Goal: Contribute content: Contribute content

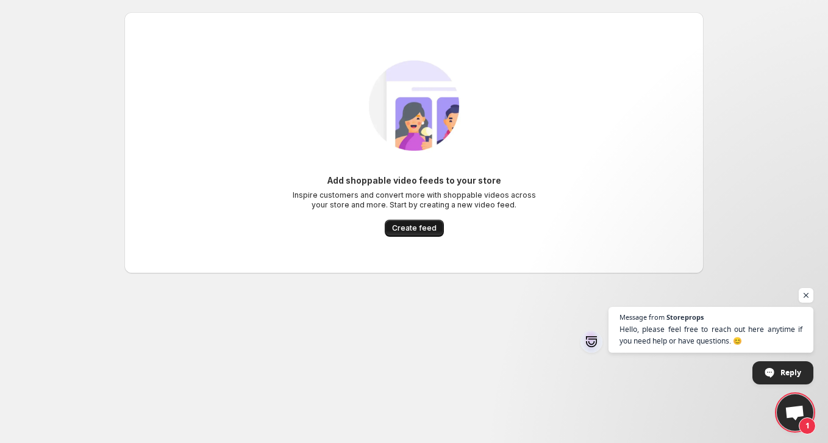
click at [429, 226] on span "Create feed" at bounding box center [414, 228] width 45 height 10
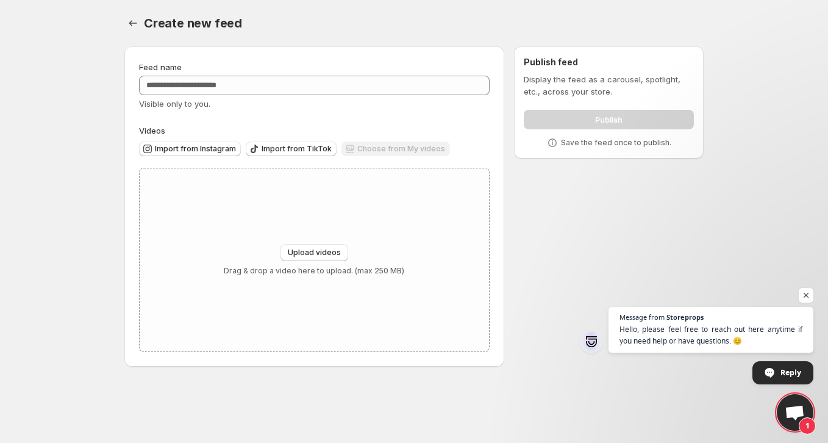
click at [382, 148] on div "Choose from My videos" at bounding box center [396, 150] width 109 height 16
click at [324, 253] on span "Upload videos" at bounding box center [314, 253] width 53 height 10
type input "**********"
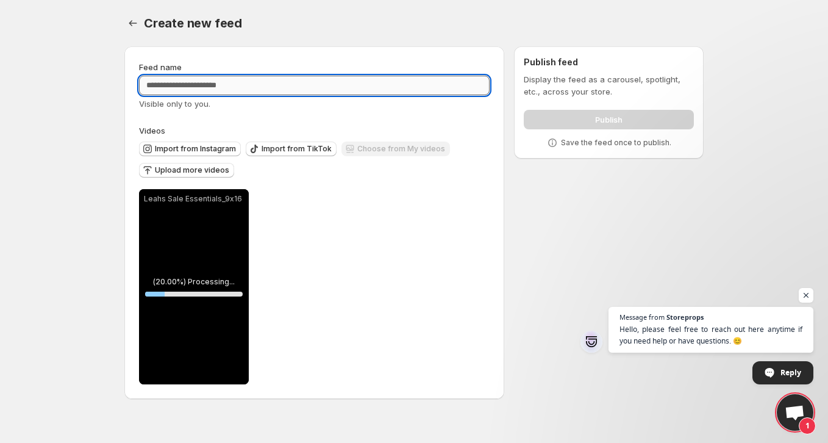
click at [212, 81] on input "Feed name" at bounding box center [314, 86] width 351 height 20
type input "**********"
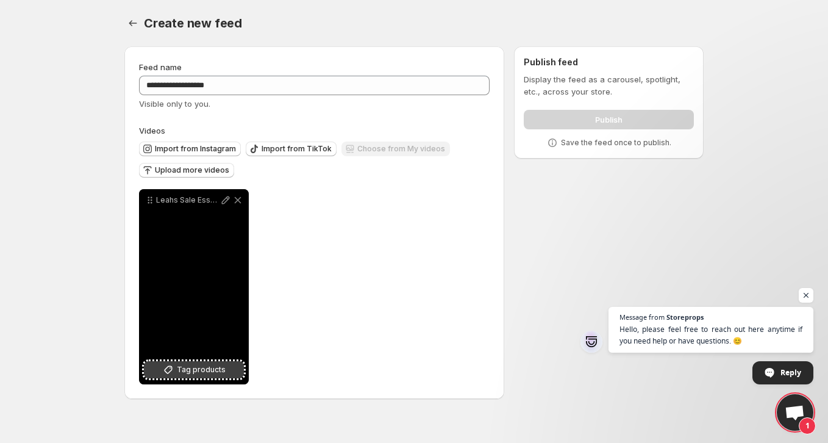
click at [205, 367] on span "Tag products" at bounding box center [201, 370] width 49 height 12
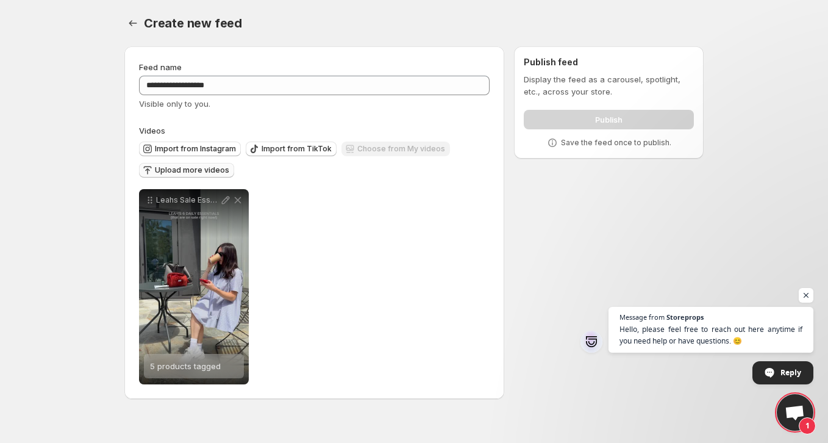
click at [190, 173] on span "Upload more videos" at bounding box center [192, 170] width 74 height 10
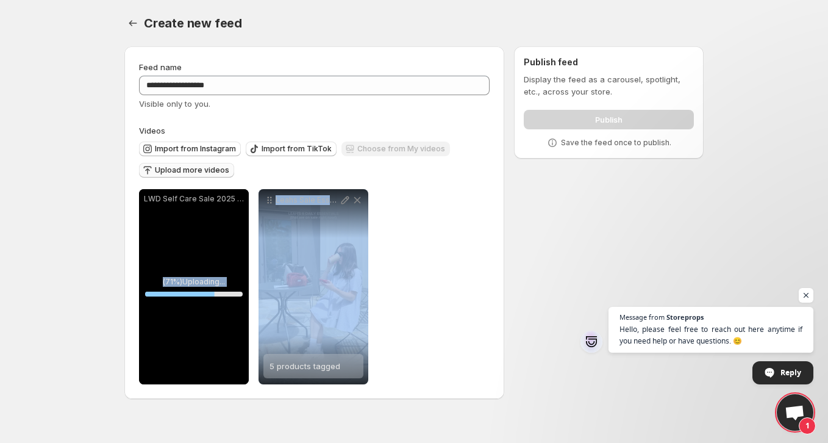
drag, startPoint x: 301, startPoint y: 265, endPoint x: 248, endPoint y: 265, distance: 53.7
click at [248, 265] on div "**********" at bounding box center [253, 286] width 229 height 195
click at [458, 278] on div "**********" at bounding box center [314, 286] width 351 height 195
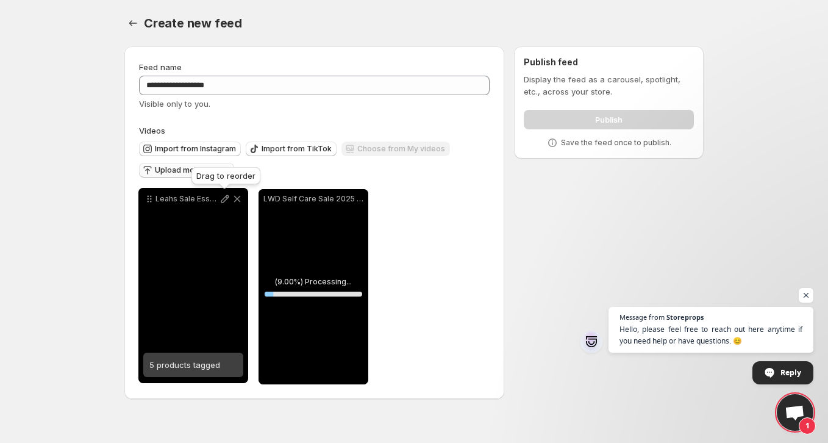
drag, startPoint x: 269, startPoint y: 204, endPoint x: 149, endPoint y: 203, distance: 120.2
click at [149, 203] on icon at bounding box center [149, 199] width 12 height 12
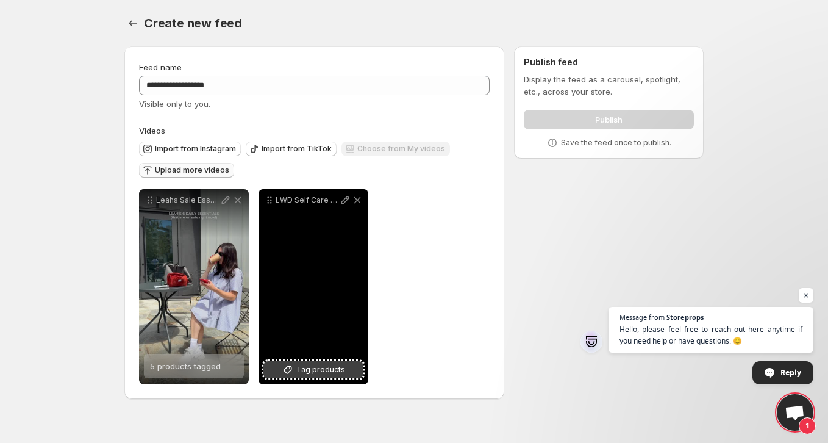
click at [340, 374] on span "Tag products" at bounding box center [320, 370] width 49 height 12
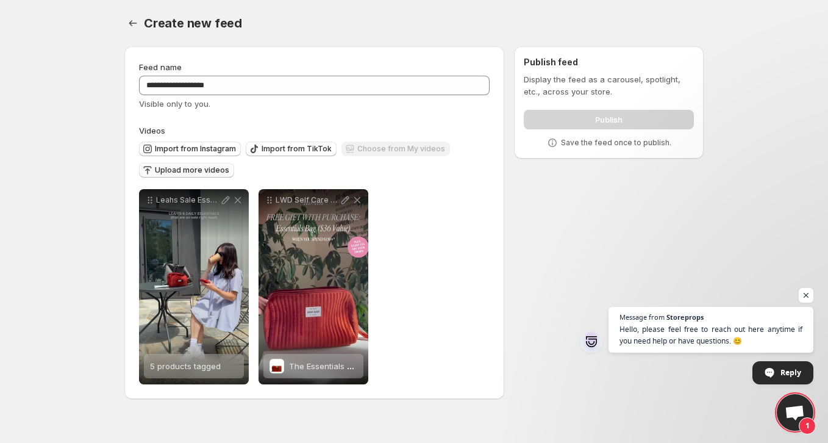
click at [201, 167] on span "Upload more videos" at bounding box center [192, 170] width 74 height 10
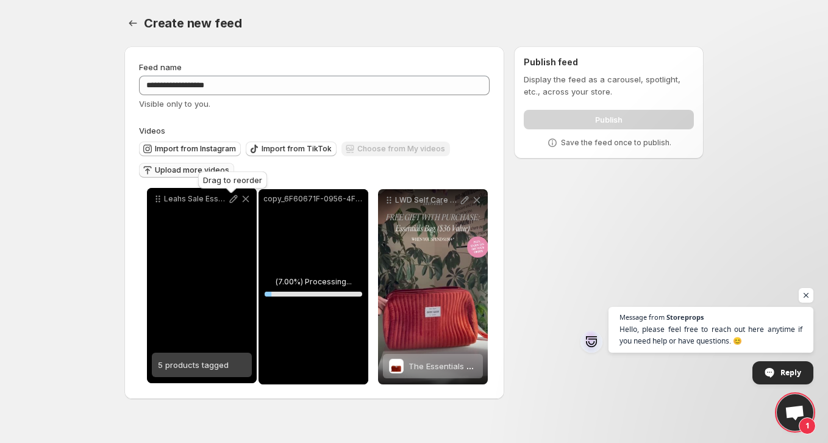
drag, startPoint x: 270, startPoint y: 201, endPoint x: 158, endPoint y: 200, distance: 111.6
click at [158, 200] on icon at bounding box center [158, 199] width 12 height 12
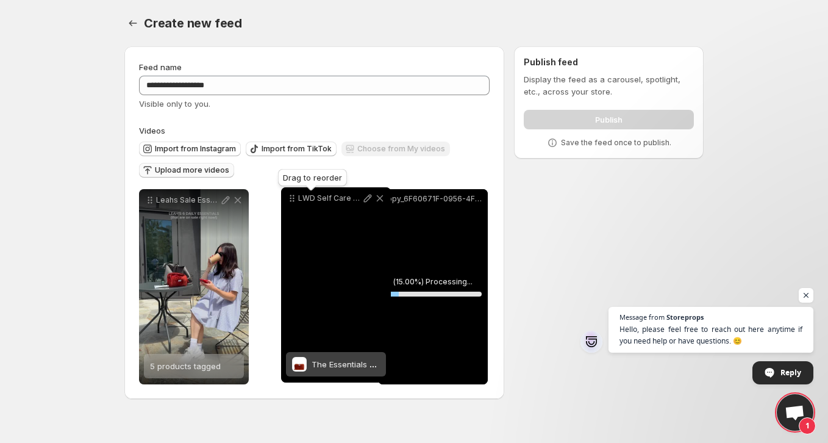
drag, startPoint x: 390, startPoint y: 204, endPoint x: 292, endPoint y: 202, distance: 98.2
click at [292, 202] on icon at bounding box center [292, 198] width 12 height 12
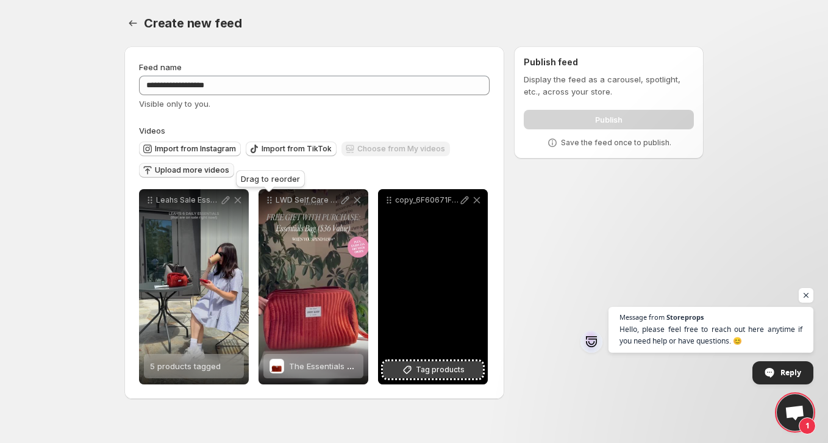
click at [423, 371] on span "Tag products" at bounding box center [440, 370] width 49 height 12
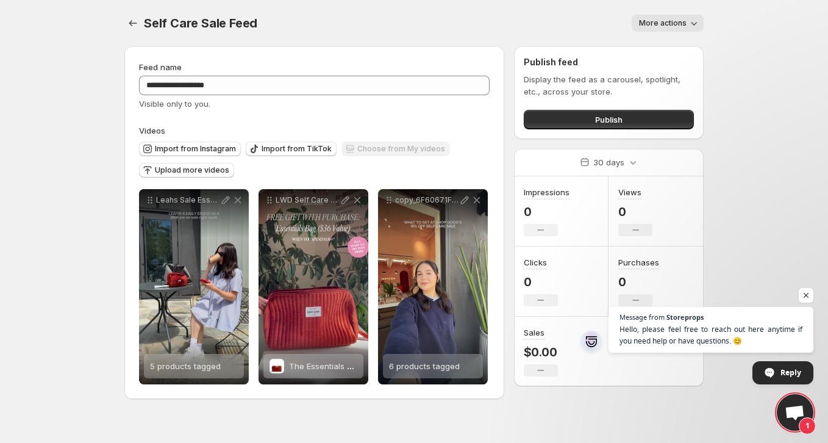
click at [683, 31] on button "More actions" at bounding box center [668, 23] width 72 height 17
click at [641, 115] on button "Publish" at bounding box center [609, 120] width 170 height 20
click at [202, 171] on span "Upload more videos" at bounding box center [192, 170] width 74 height 10
click at [201, 174] on span "Upload more videos" at bounding box center [192, 170] width 74 height 10
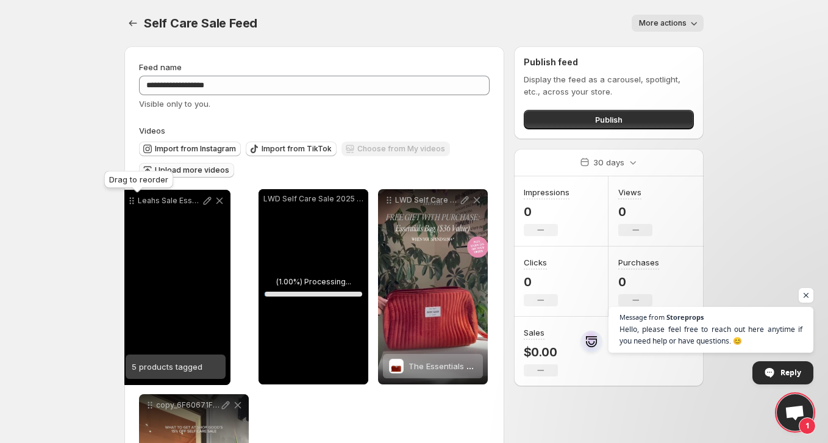
drag, startPoint x: 270, startPoint y: 199, endPoint x: 132, endPoint y: 200, distance: 137.9
click at [132, 200] on icon at bounding box center [132, 201] width 12 height 12
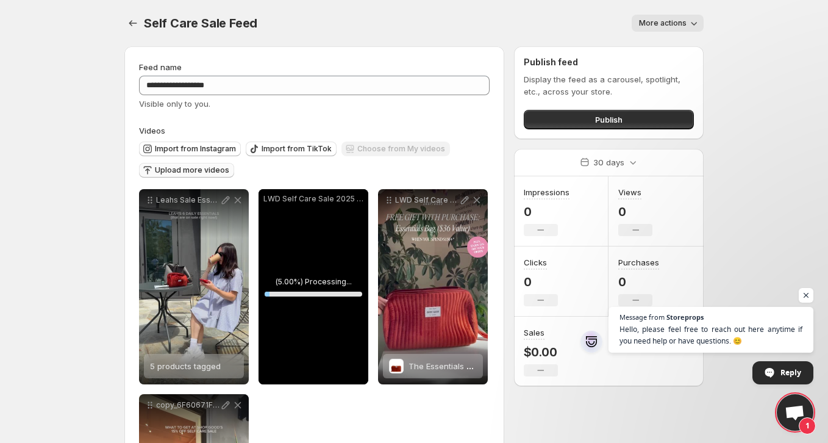
scroll to position [54, 0]
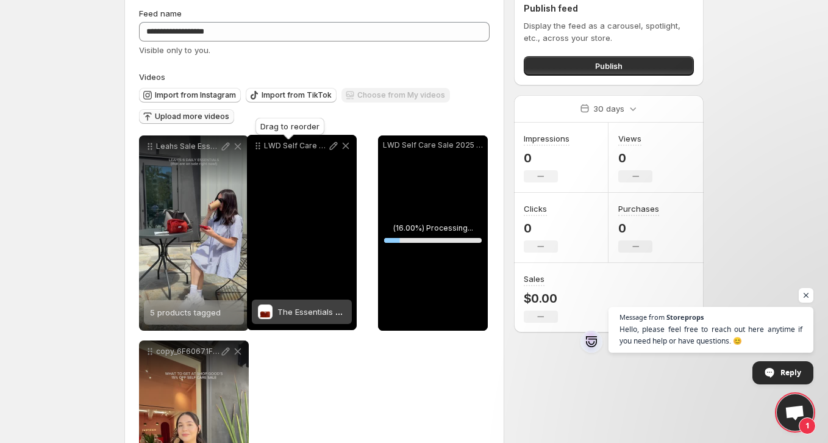
drag, startPoint x: 392, startPoint y: 147, endPoint x: 260, endPoint y: 147, distance: 131.8
click at [260, 147] on icon at bounding box center [258, 146] width 12 height 12
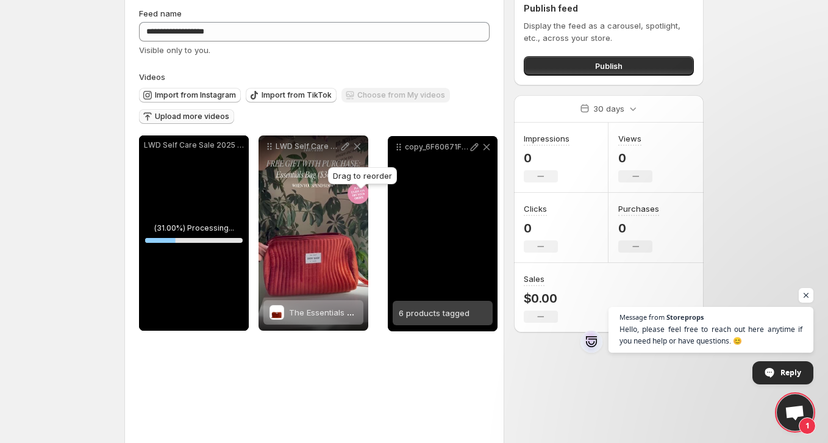
drag, startPoint x: 149, startPoint y: 353, endPoint x: 398, endPoint y: 148, distance: 322.4
click at [398, 148] on icon at bounding box center [399, 147] width 12 height 12
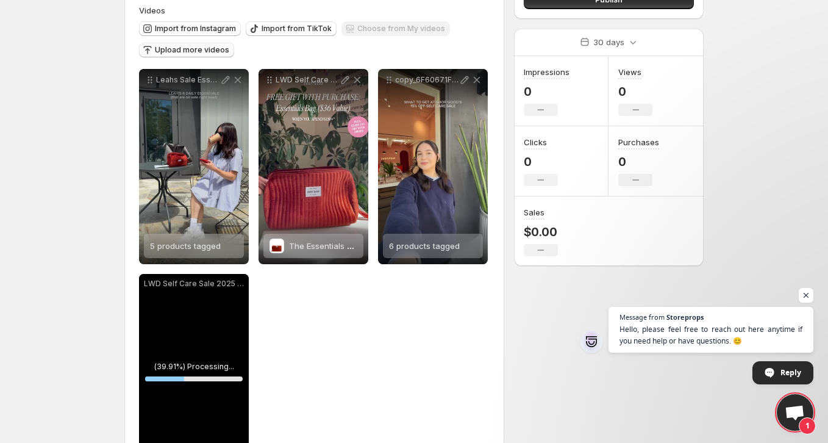
scroll to position [176, 0]
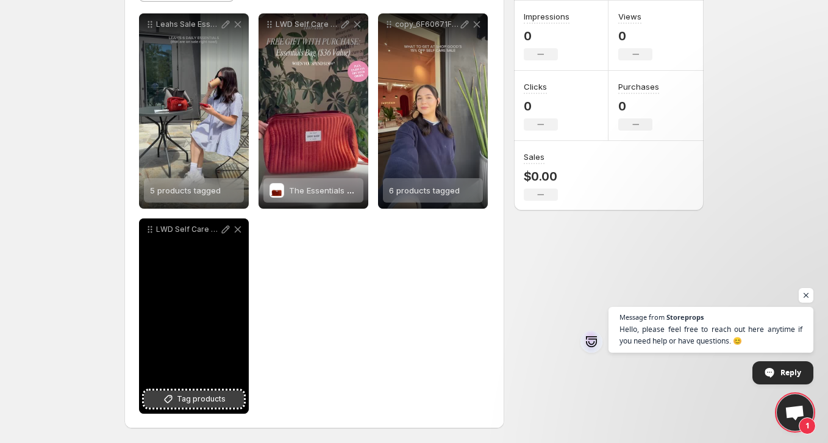
click at [219, 398] on span "Tag products" at bounding box center [201, 399] width 49 height 12
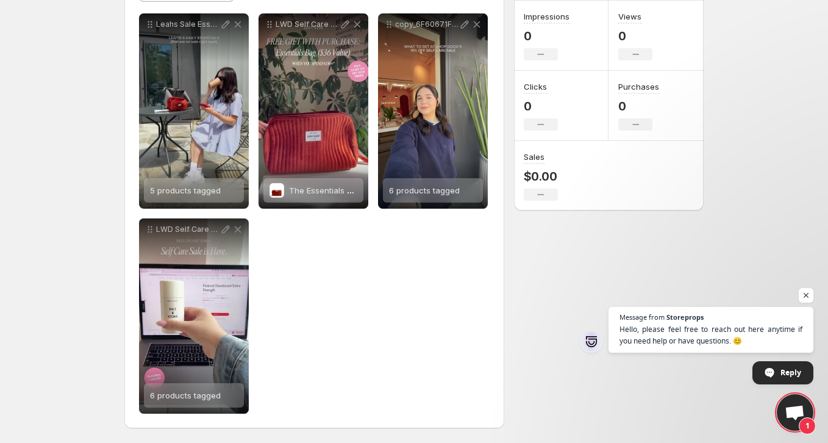
scroll to position [0, 0]
